Goal: Information Seeking & Learning: Understand process/instructions

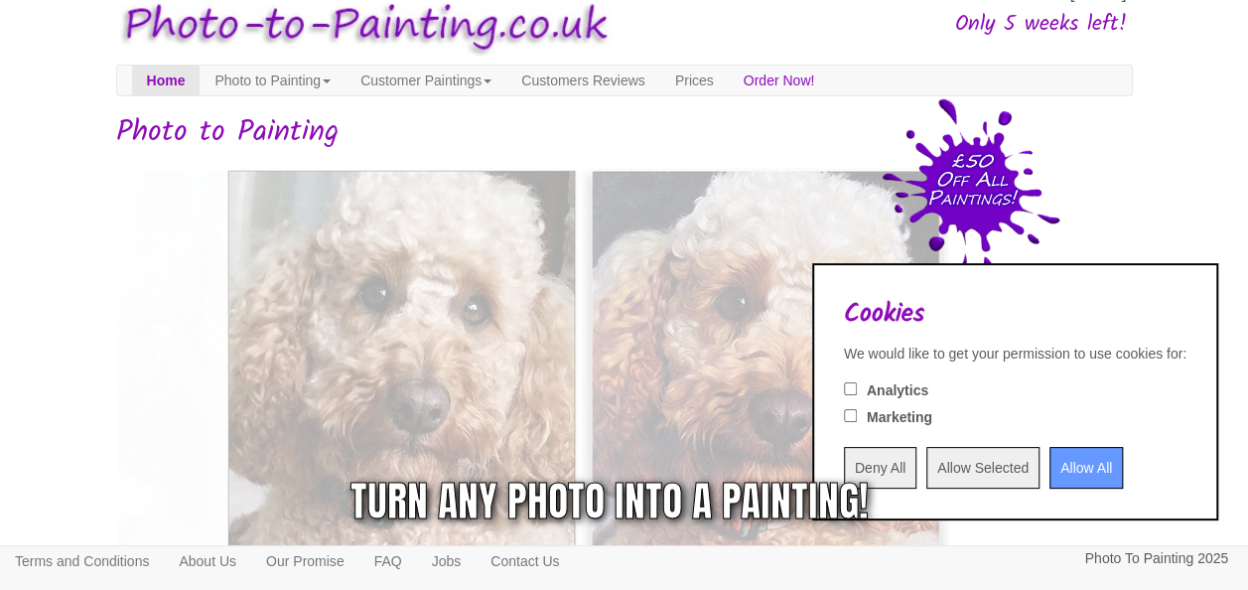
scroll to position [53, 0]
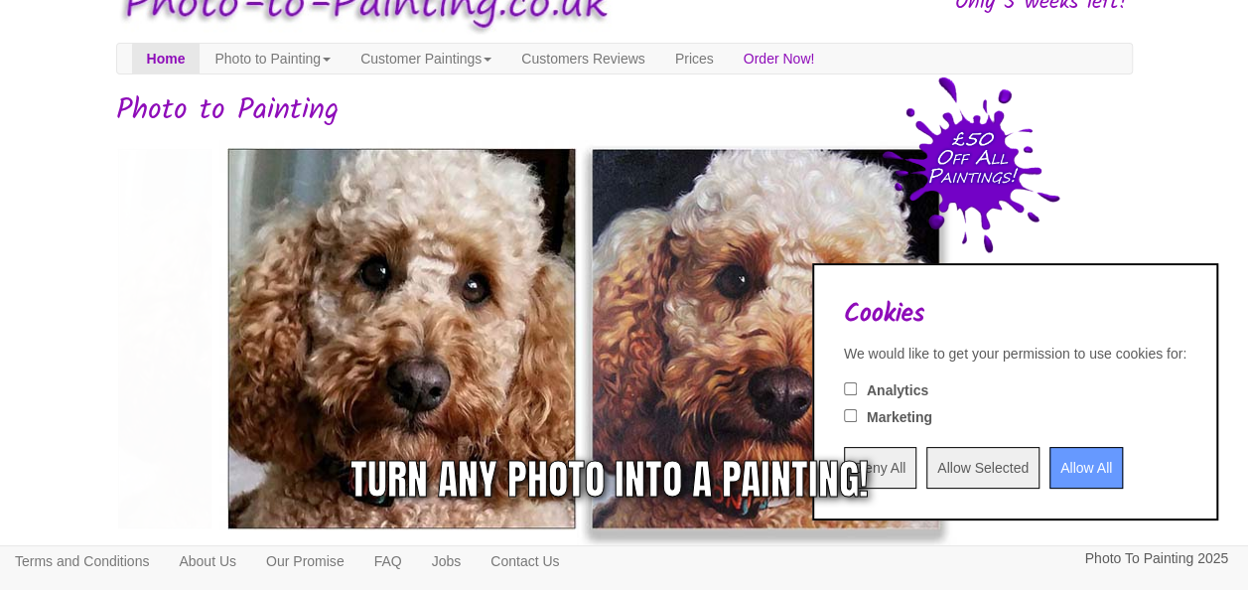
click at [1046, 485] on div "Turn any photo into a painting!" at bounding box center [869, 480] width 518 height 60
click at [1067, 472] on div "Turn any photo into a painting!" at bounding box center [869, 480] width 518 height 60
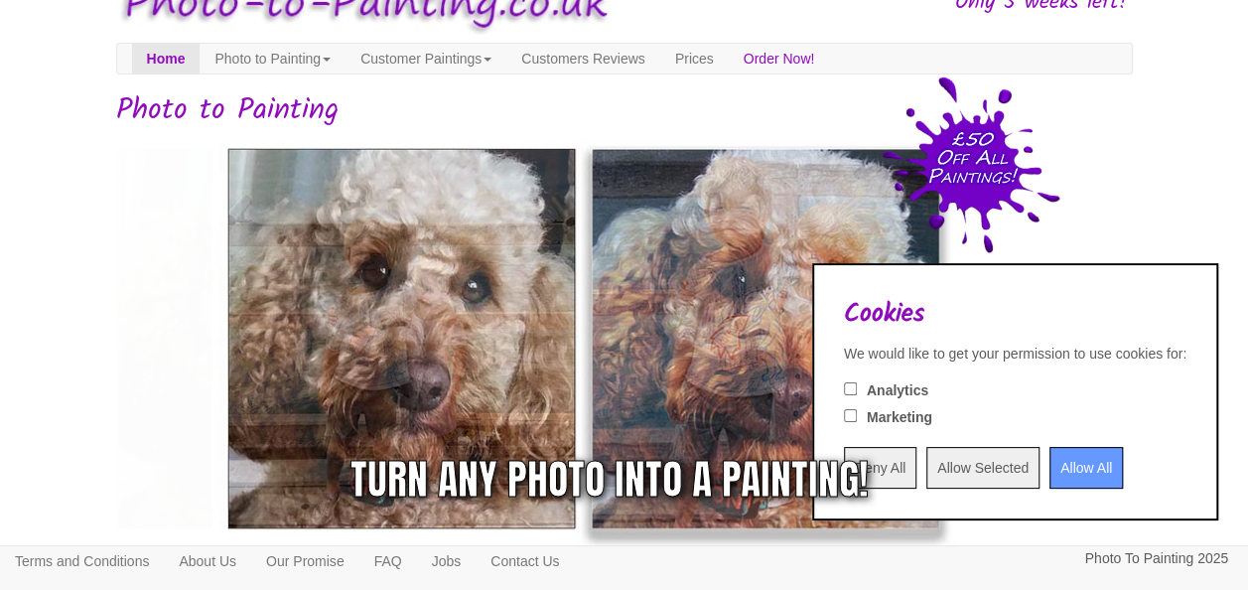
click at [824, 459] on div "Turn any photo into a painting!" at bounding box center [609, 480] width 518 height 60
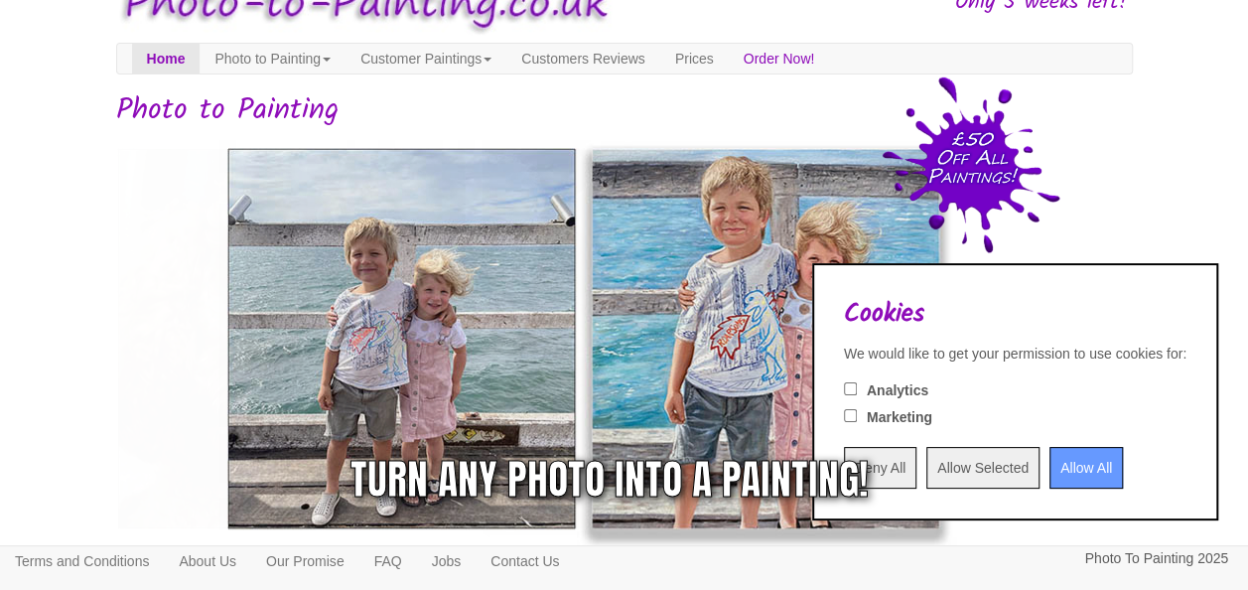
click at [845, 457] on div "Turn any photo into a painting!" at bounding box center [609, 480] width 518 height 60
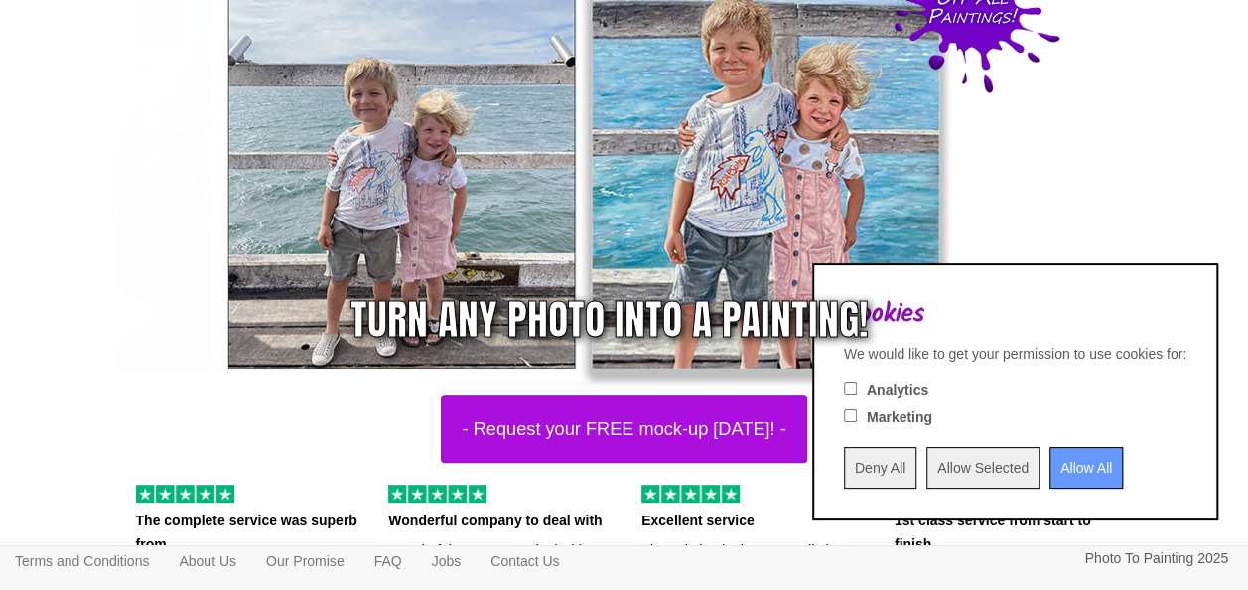
scroll to position [278, 0]
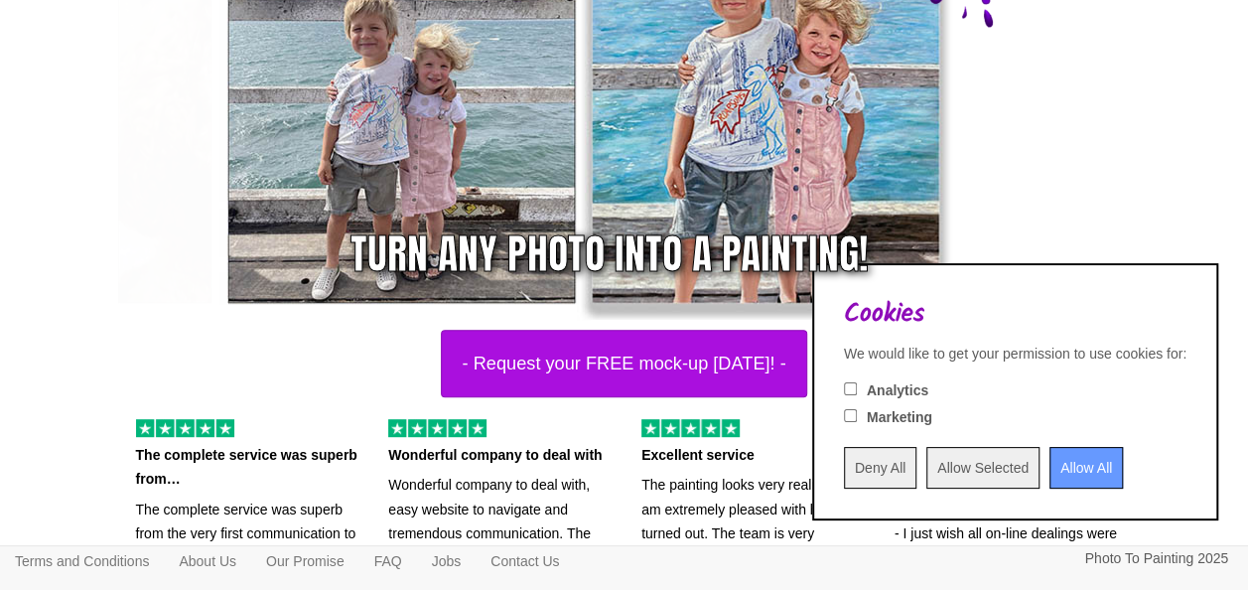
click at [844, 475] on input "Deny All" at bounding box center [880, 468] width 72 height 42
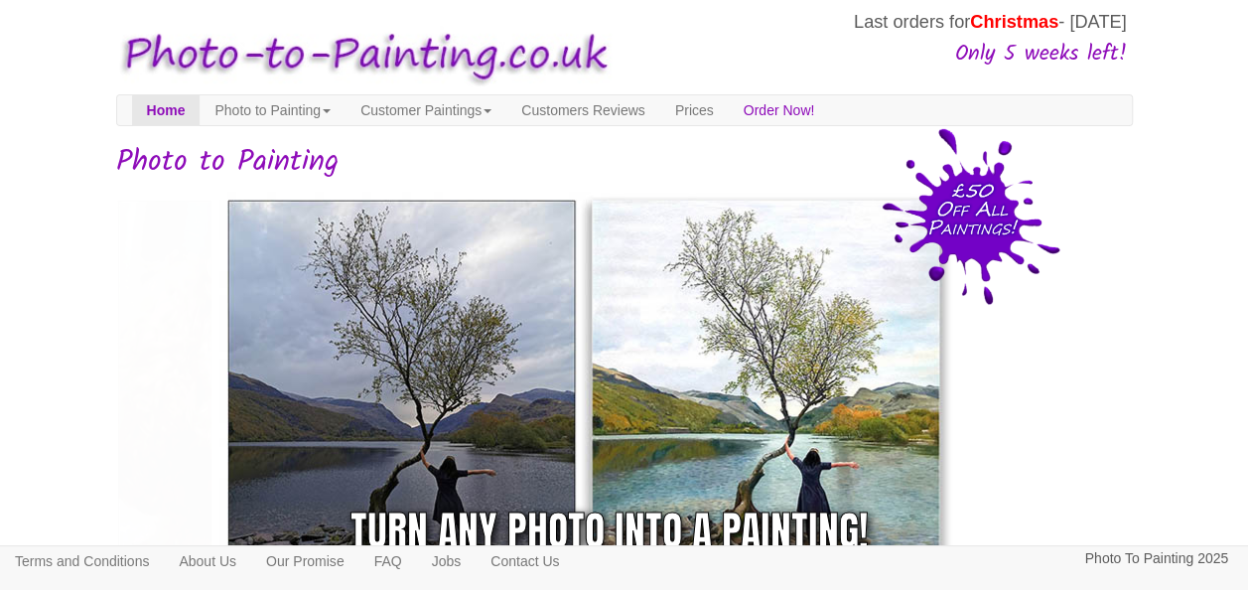
scroll to position [0, 0]
click at [334, 109] on link "Photo to Painting" at bounding box center [273, 111] width 146 height 30
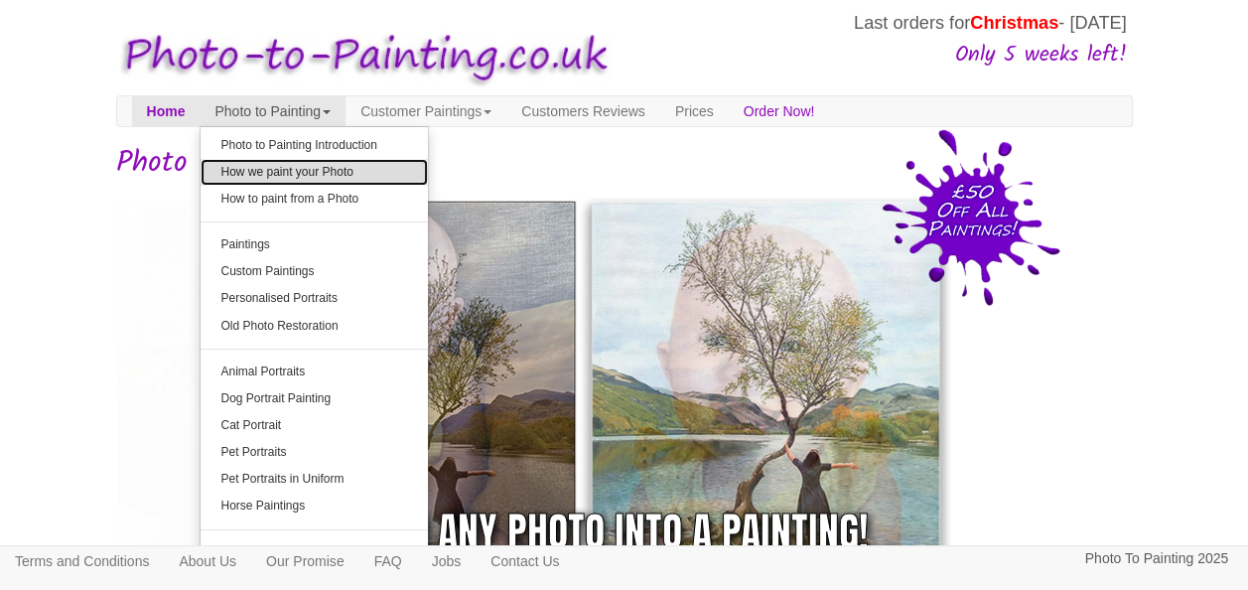
click at [326, 171] on link "How we paint your Photo" at bounding box center [314, 172] width 227 height 27
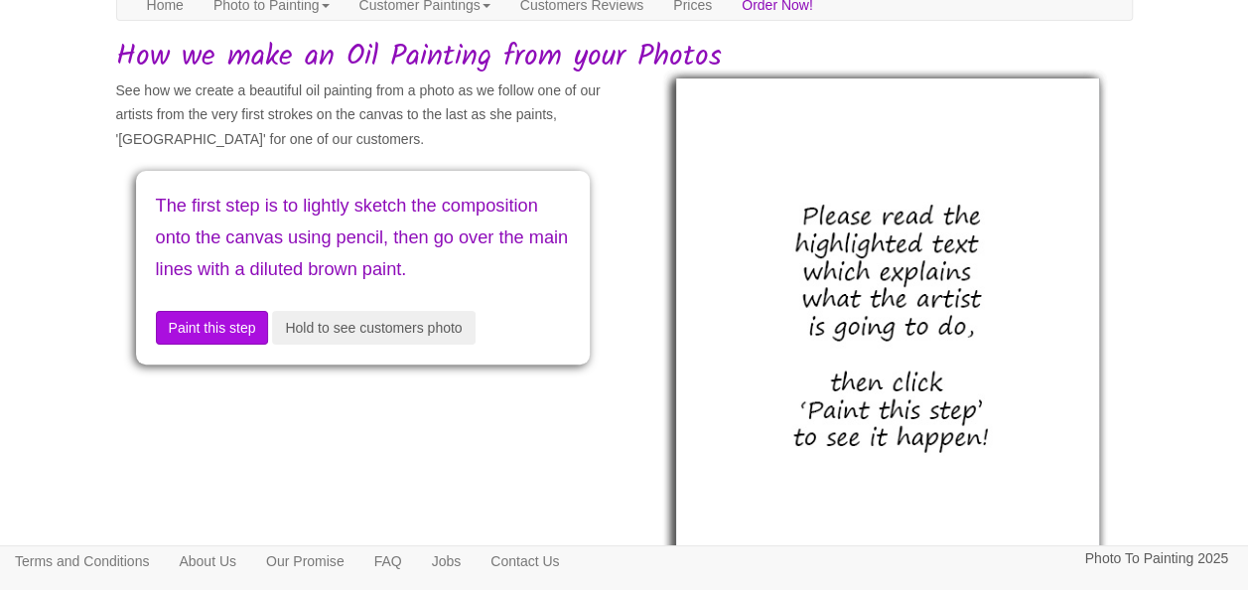
scroll to position [107, 0]
click at [218, 344] on button "Paint this step" at bounding box center [212, 327] width 113 height 34
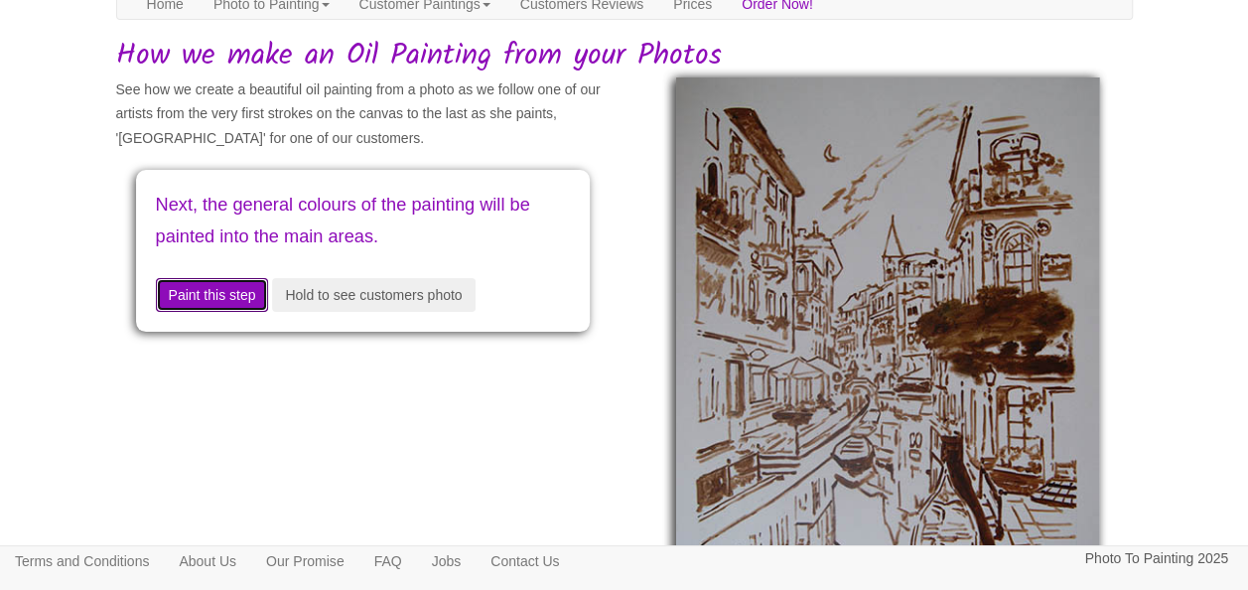
click at [230, 295] on button "Paint this step" at bounding box center [212, 295] width 113 height 34
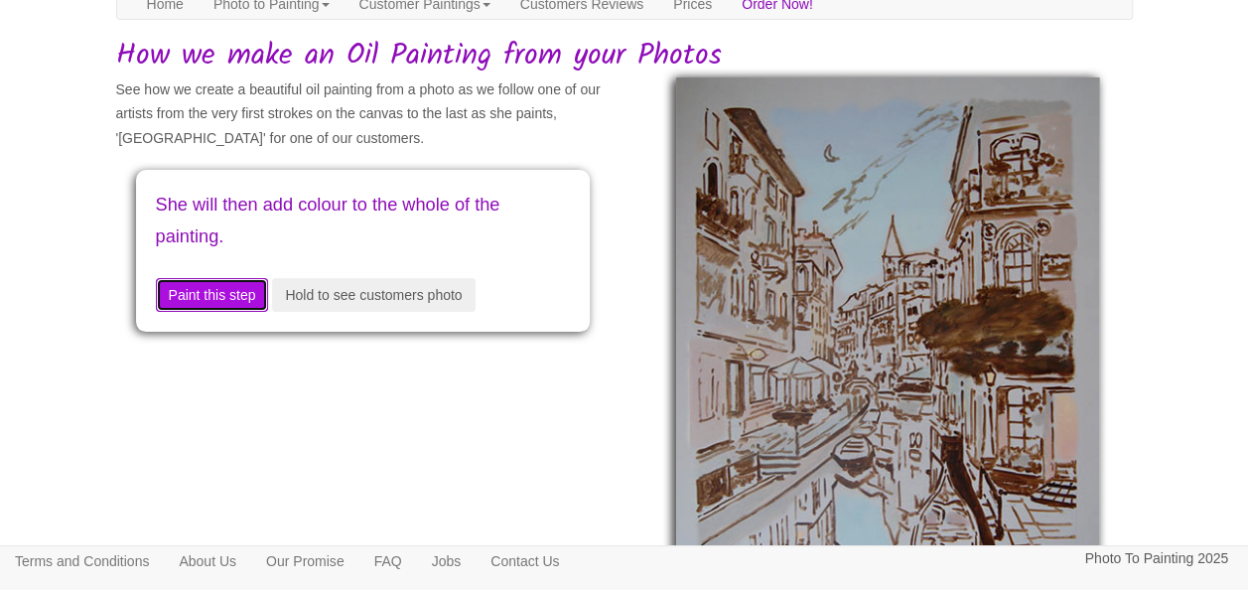
click at [230, 295] on button "Paint this step" at bounding box center [212, 295] width 113 height 34
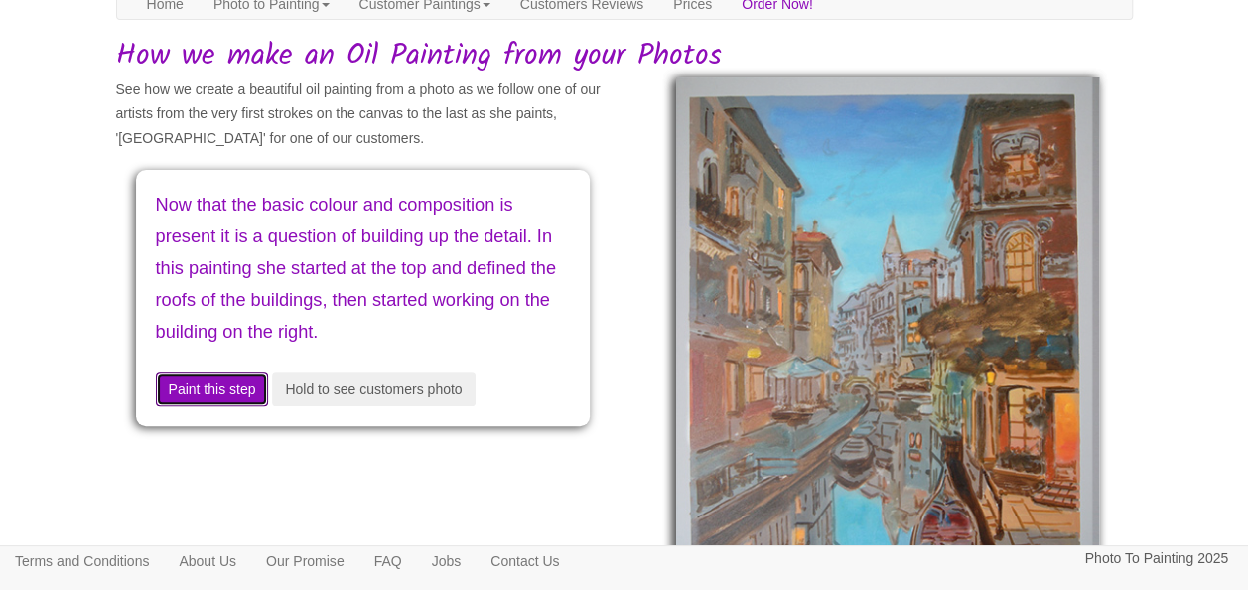
click at [218, 382] on button "Paint this step" at bounding box center [212, 389] width 113 height 34
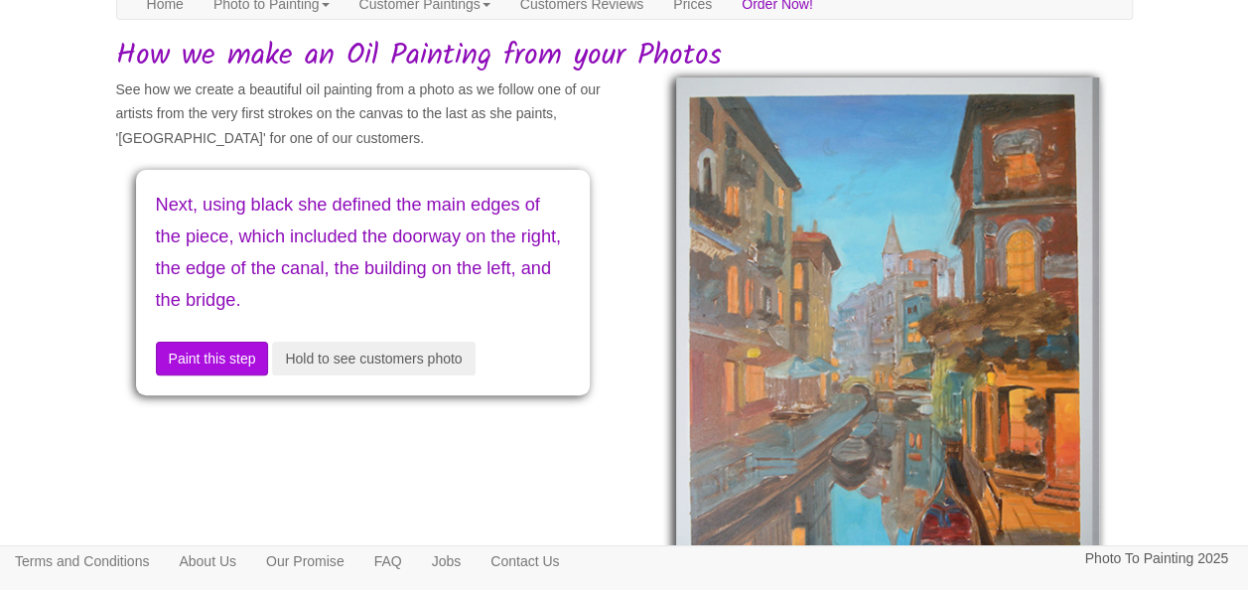
click at [218, 382] on div "Next, using black she defined the main edges of the piece, which included the d…" at bounding box center [363, 282] width 454 height 224
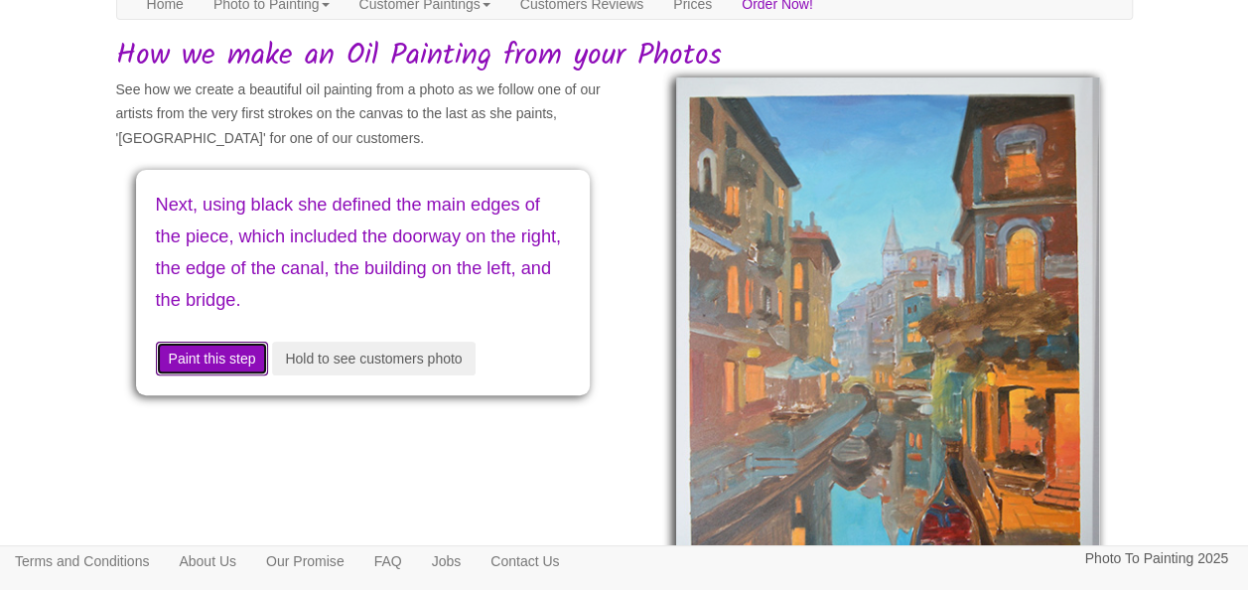
click at [216, 364] on button "Paint this step" at bounding box center [212, 359] width 113 height 34
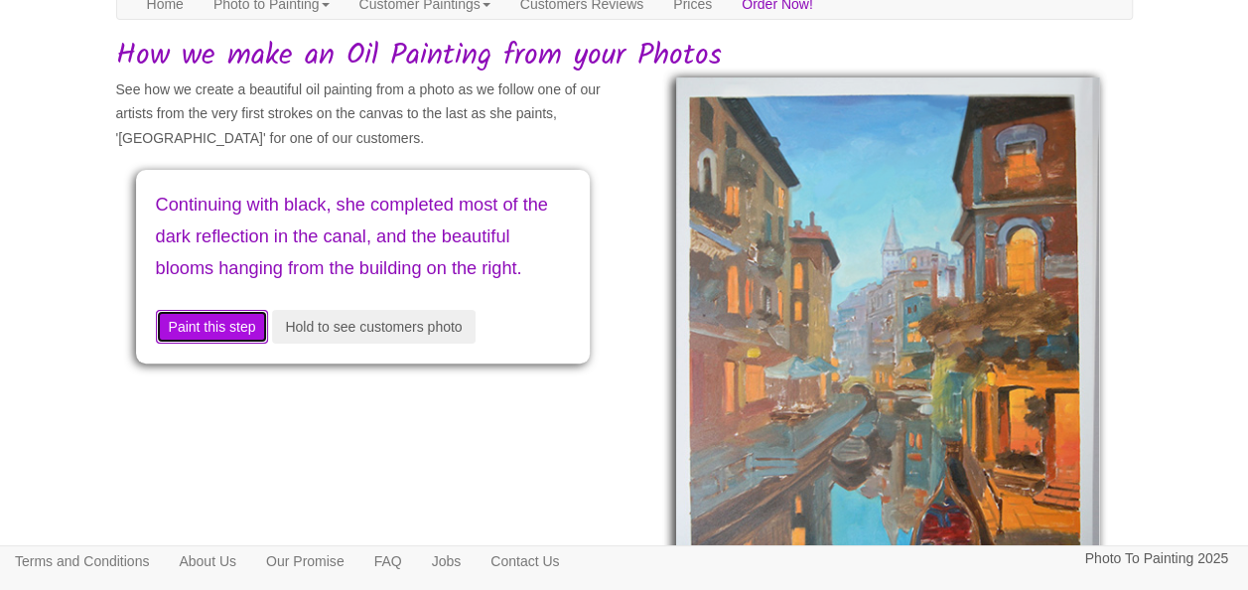
click at [216, 344] on button "Paint this step" at bounding box center [212, 327] width 113 height 34
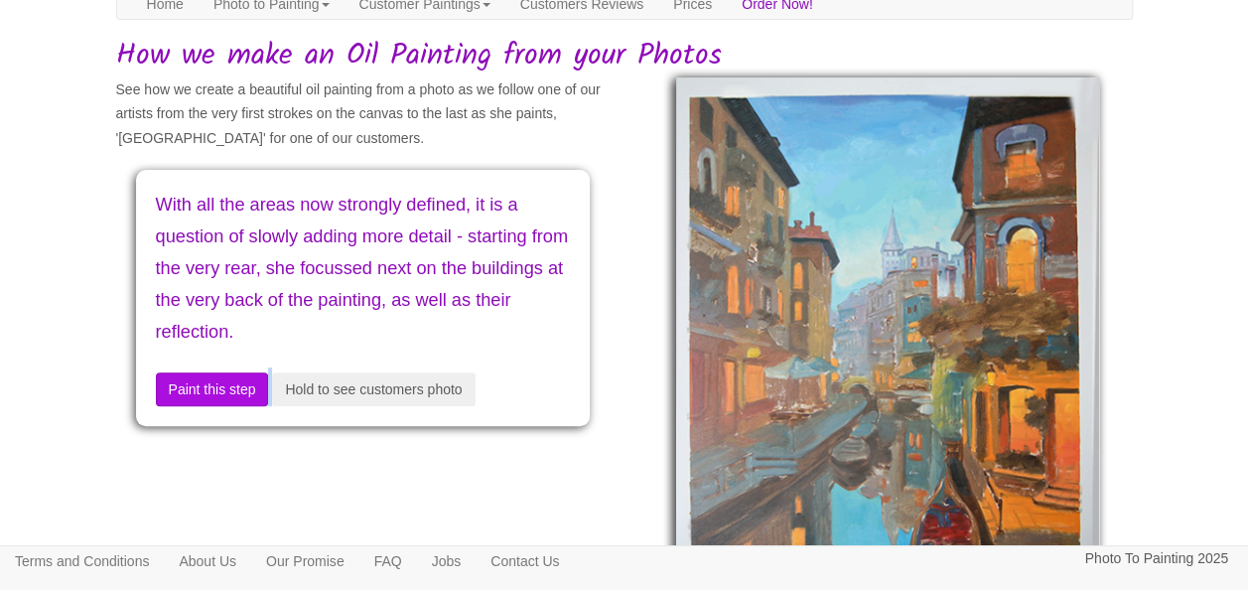
click at [216, 364] on div "With all the areas now strongly defined, it is a question of slowly adding more…" at bounding box center [363, 298] width 454 height 256
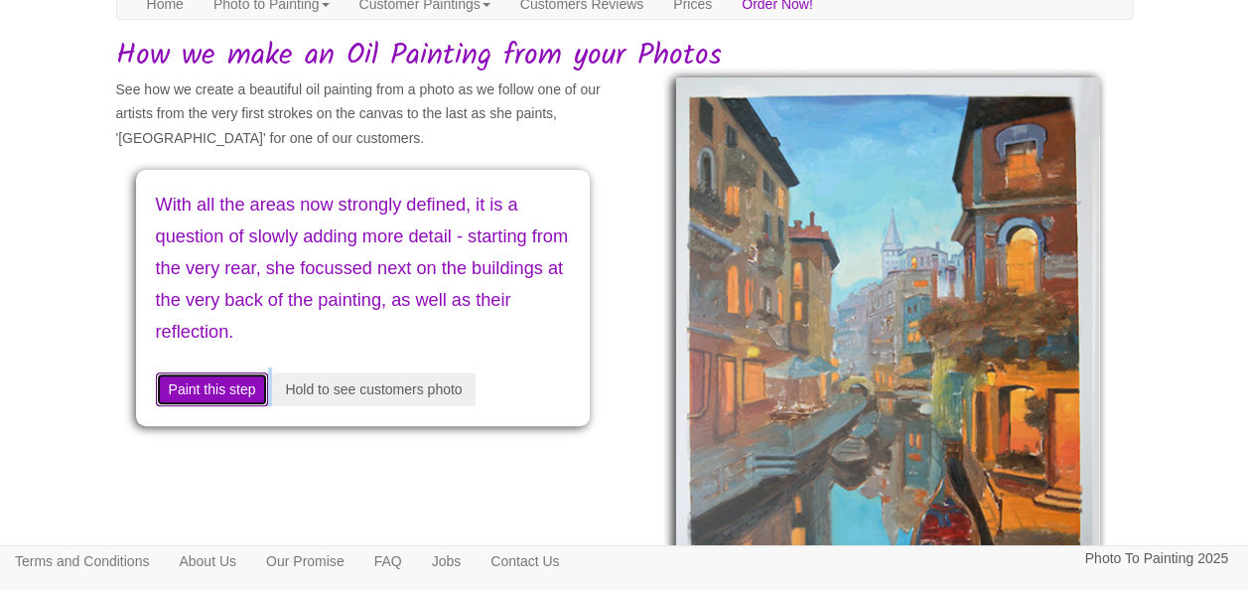
drag, startPoint x: 216, startPoint y: 364, endPoint x: 222, endPoint y: 381, distance: 17.9
click at [222, 381] on button "Paint this step" at bounding box center [212, 389] width 113 height 34
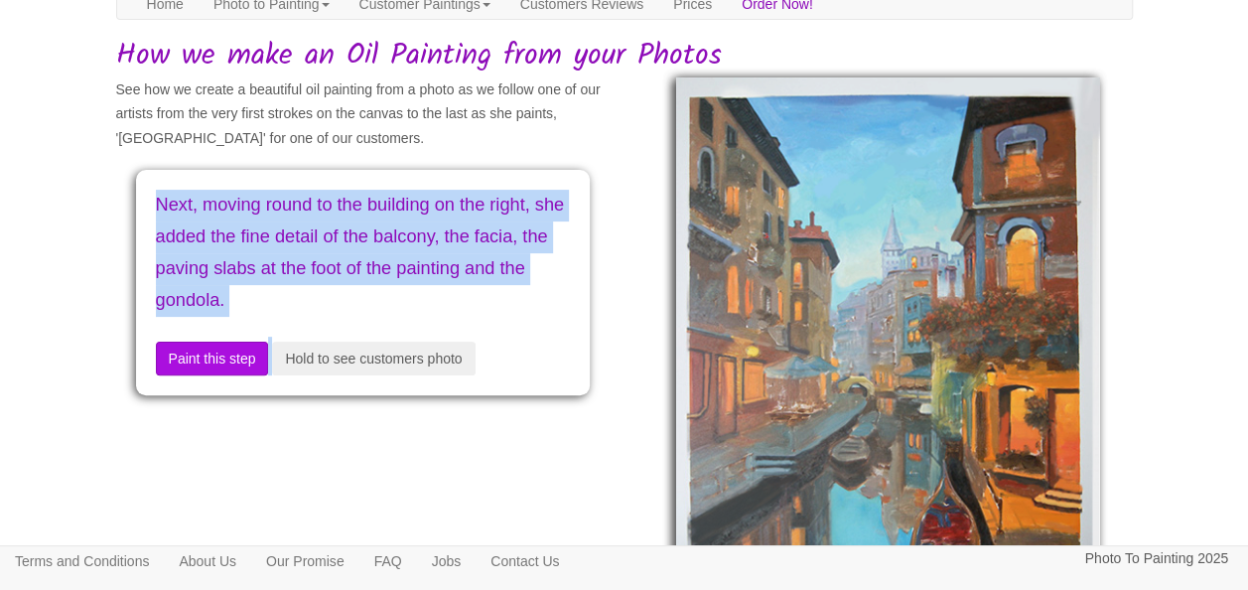
click at [222, 381] on div "Next, moving round to the building on the right, she added the fine detail of t…" at bounding box center [363, 282] width 454 height 224
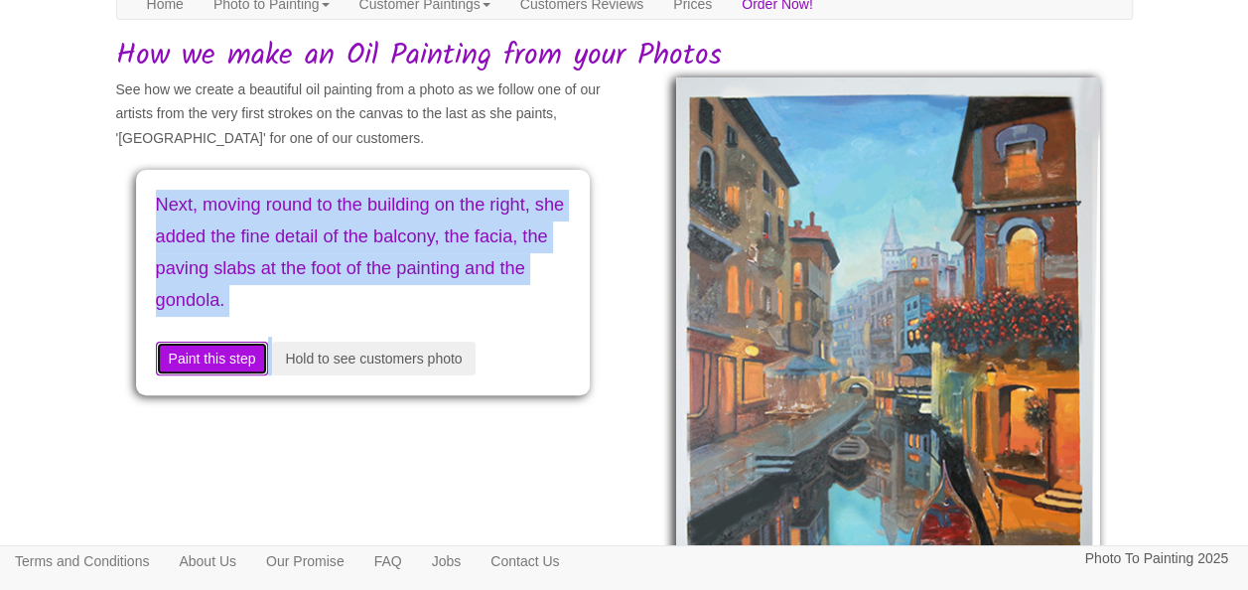
drag, startPoint x: 222, startPoint y: 381, endPoint x: 201, endPoint y: 351, distance: 36.9
click at [201, 351] on button "Paint this step" at bounding box center [212, 359] width 113 height 34
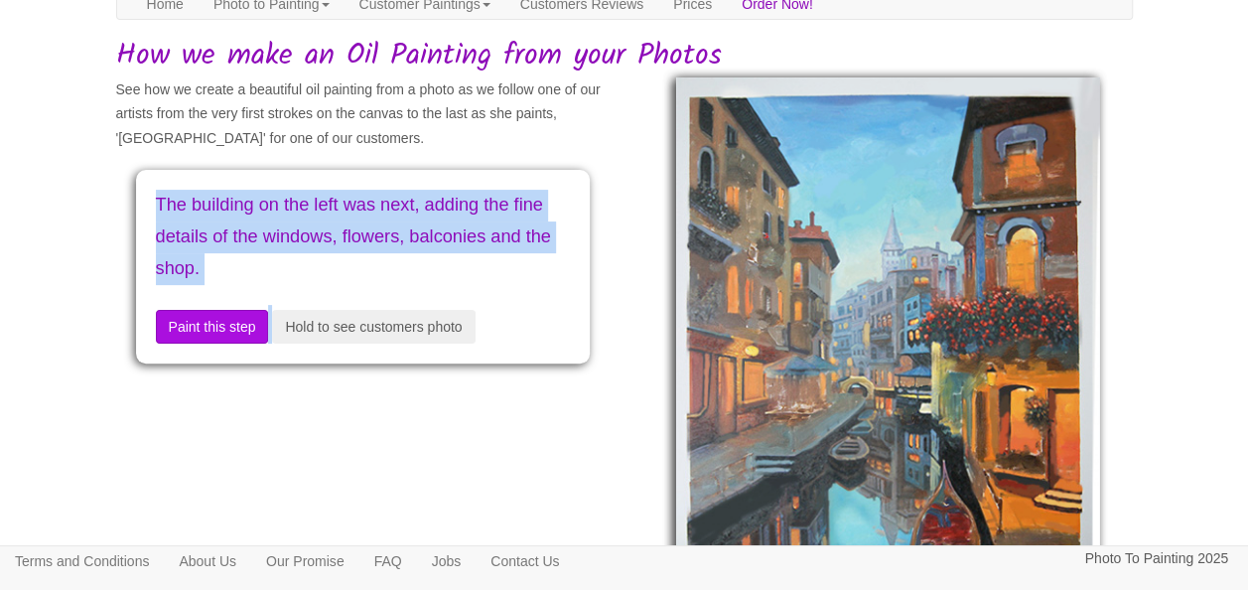
click at [201, 351] on div "The building on the left was next, adding the fine details of the windows, flow…" at bounding box center [363, 267] width 454 height 194
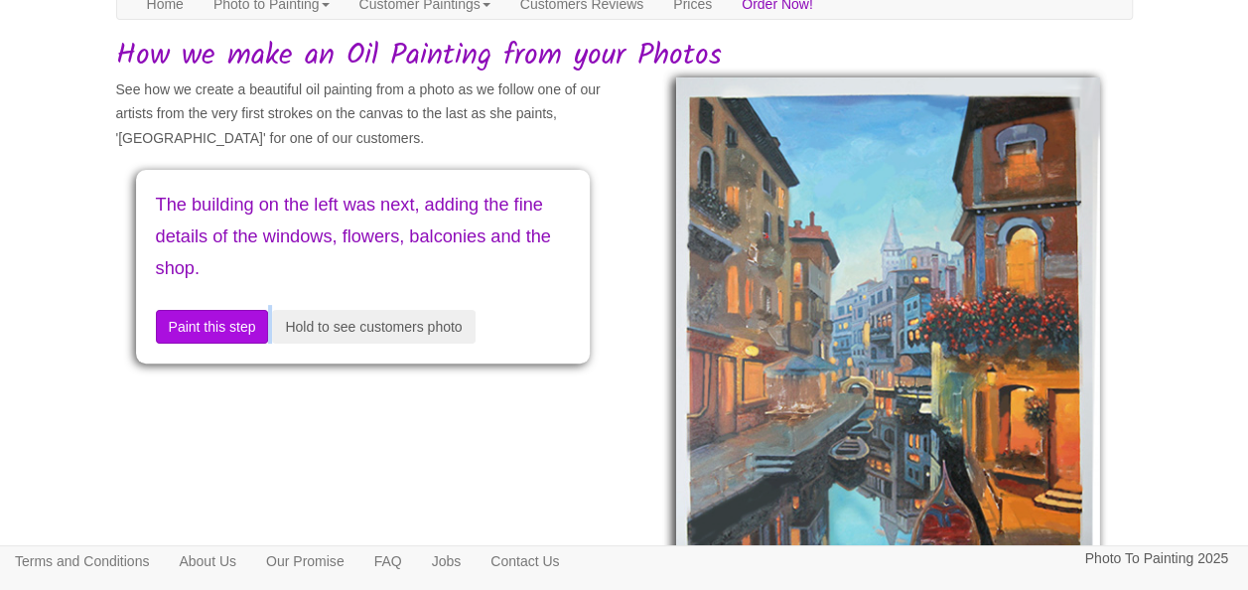
click at [201, 351] on div "The building on the left was next, adding the fine details of the windows, flow…" at bounding box center [363, 267] width 454 height 194
drag, startPoint x: 201, startPoint y: 351, endPoint x: 187, endPoint y: 333, distance: 23.4
click at [187, 333] on button "Paint this step" at bounding box center [212, 327] width 113 height 34
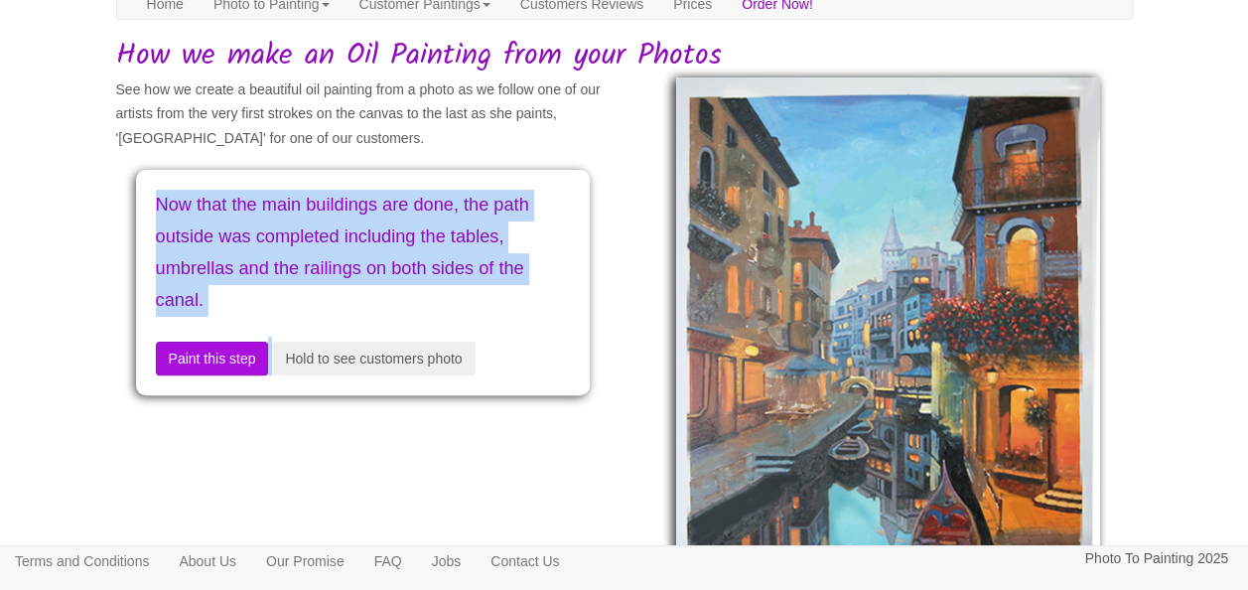
click at [187, 333] on div "Now that the main buildings are done, the path outside was completed including …" at bounding box center [363, 282] width 454 height 224
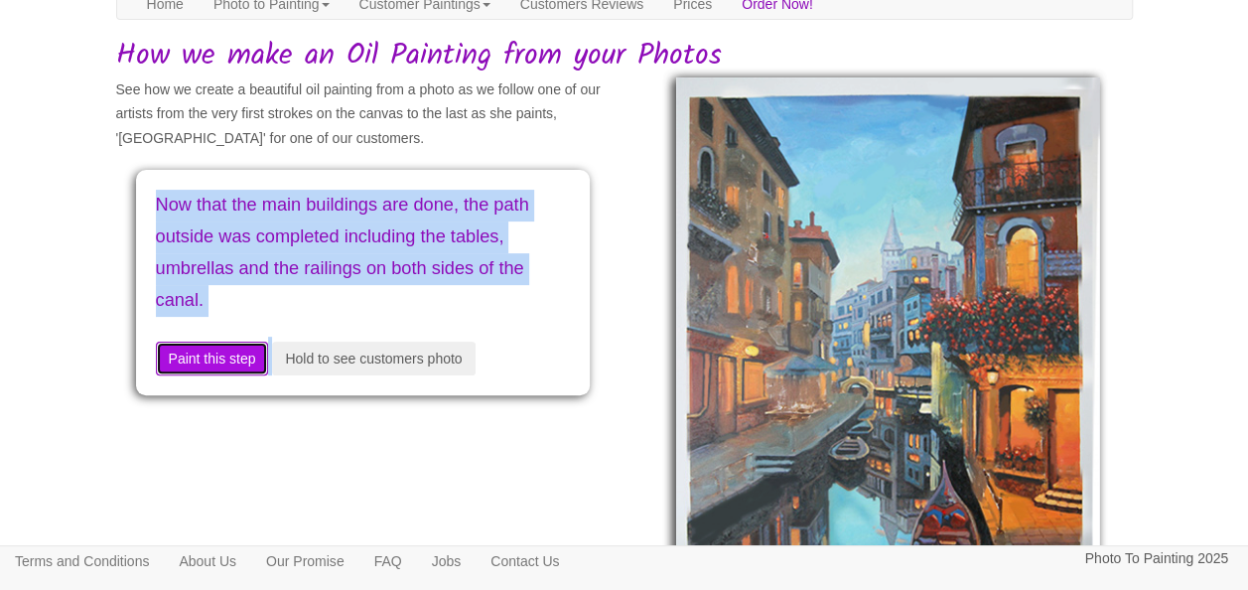
drag, startPoint x: 187, startPoint y: 333, endPoint x: 210, endPoint y: 372, distance: 46.3
click at [210, 372] on button "Paint this step" at bounding box center [212, 359] width 113 height 34
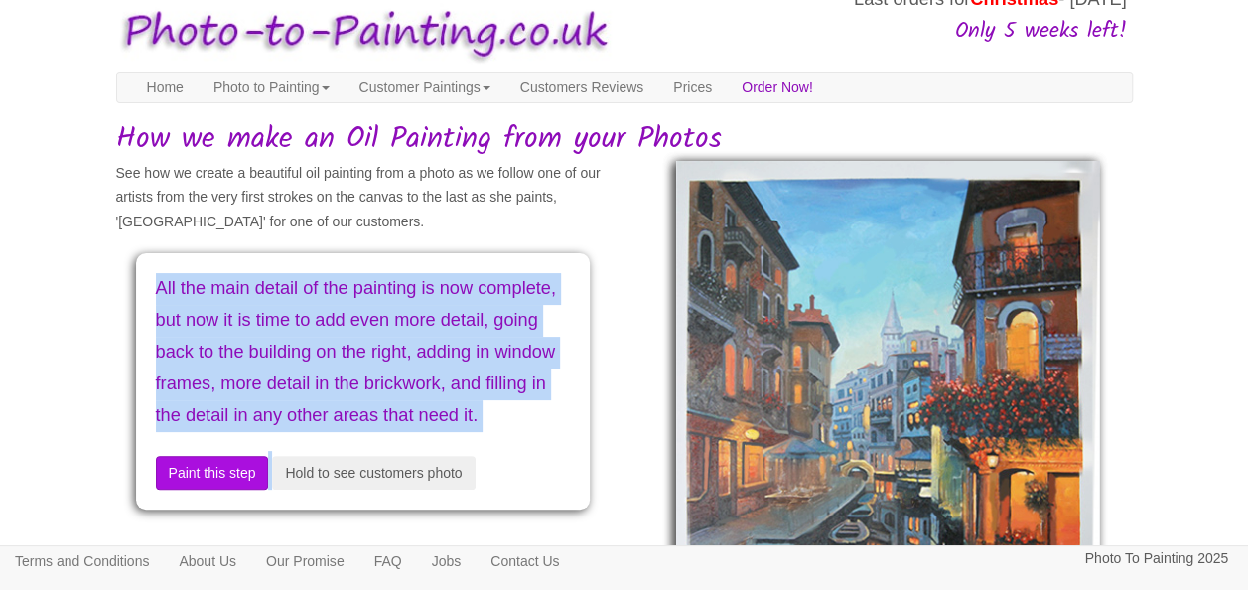
scroll to position [0, 0]
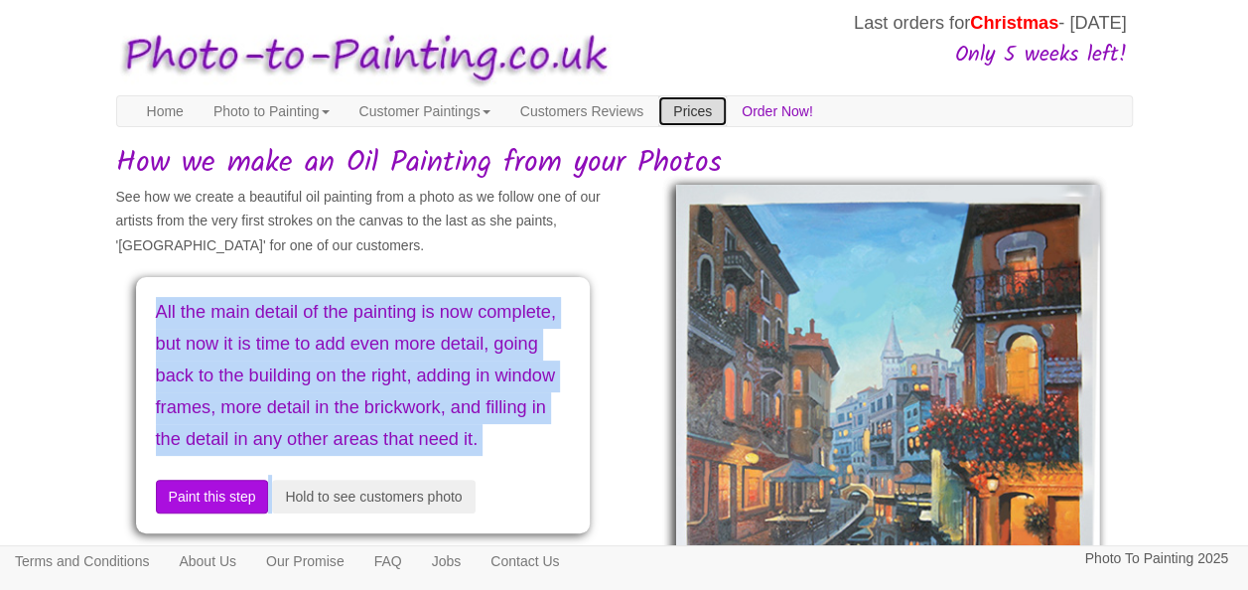
click at [727, 117] on link "Prices" at bounding box center [692, 111] width 69 height 30
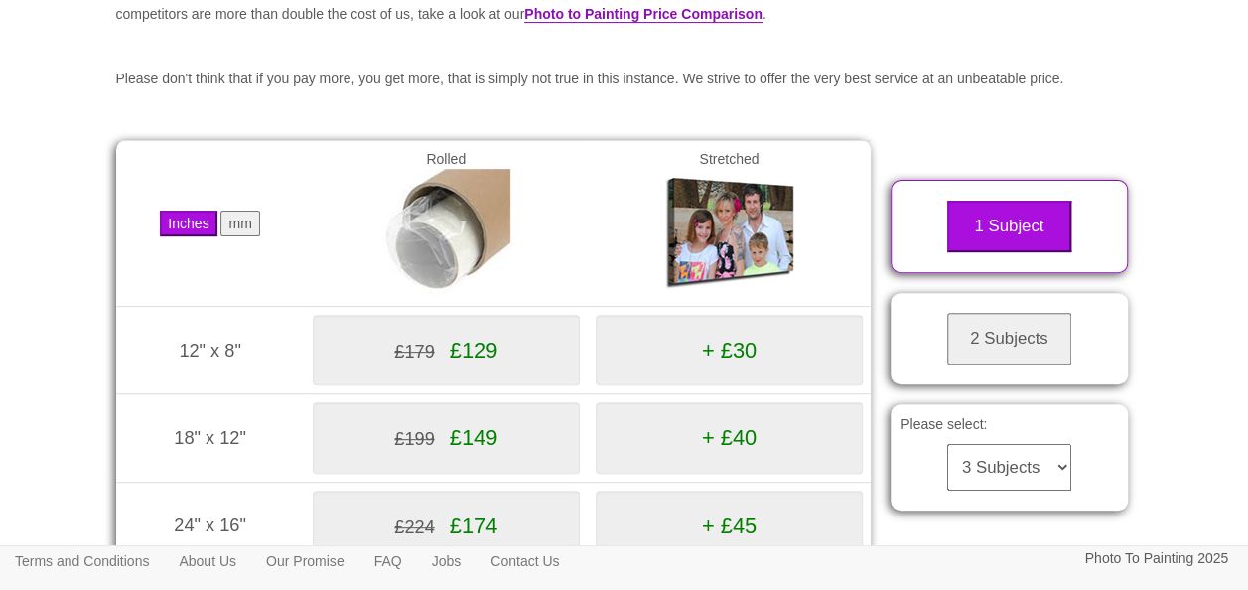
scroll to position [214, 0]
